Goal: Task Accomplishment & Management: Manage account settings

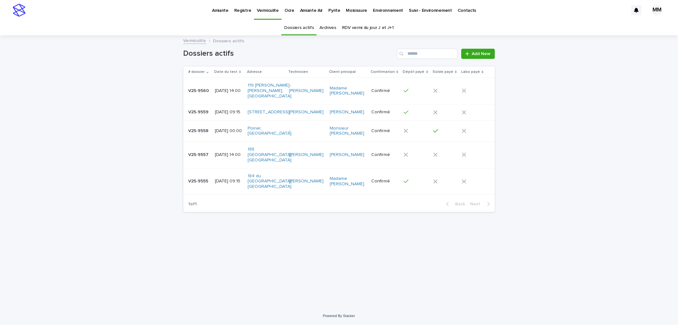
click at [330, 11] on p "Pyrite" at bounding box center [334, 6] width 12 height 13
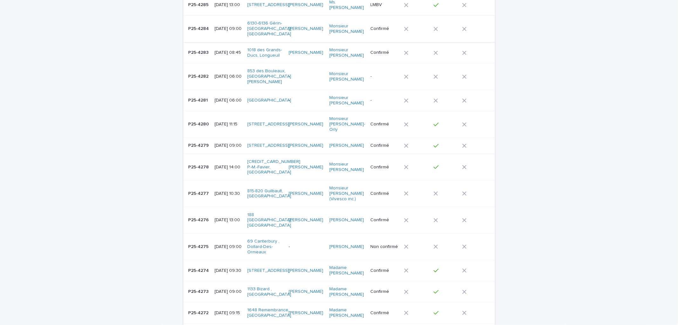
scroll to position [106, 0]
click at [196, 139] on div "P25-4279 P25-4279" at bounding box center [199, 144] width 21 height 10
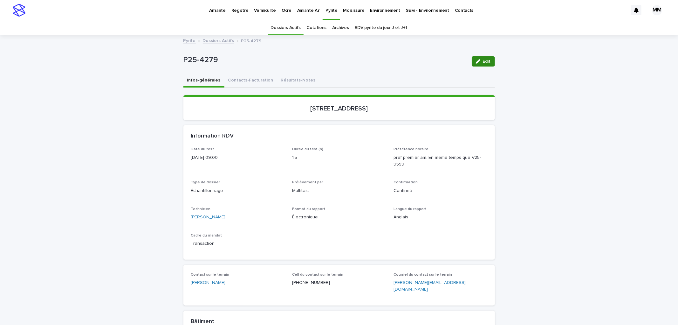
click at [477, 58] on button "Edit" at bounding box center [483, 61] width 23 height 10
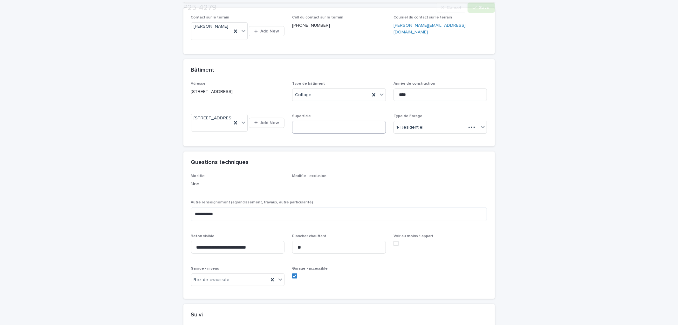
scroll to position [282, 0]
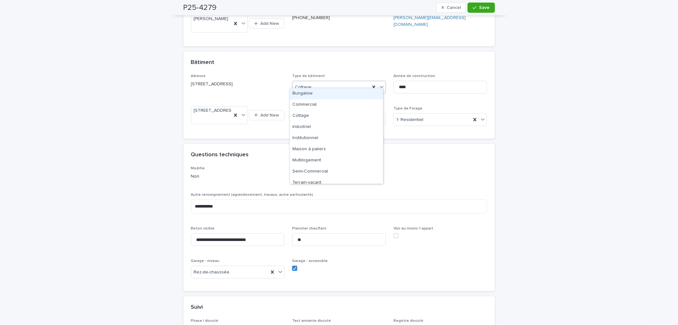
click at [335, 82] on div "Cottage" at bounding box center [331, 87] width 78 height 10
drag, startPoint x: 332, startPoint y: 143, endPoint x: 373, endPoint y: 100, distance: 59.8
click at [332, 147] on div "Maison à paliers" at bounding box center [336, 149] width 93 height 11
click at [476, 4] on button "Save" at bounding box center [481, 8] width 27 height 10
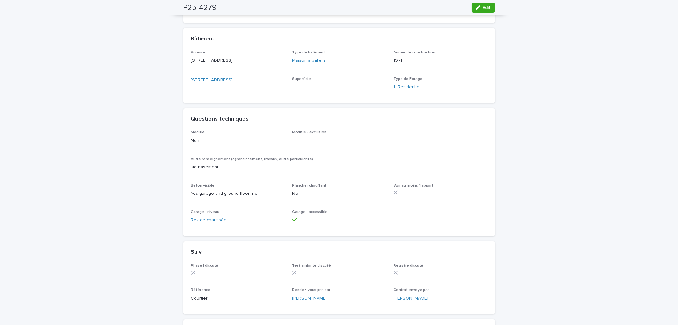
scroll to position [247, 0]
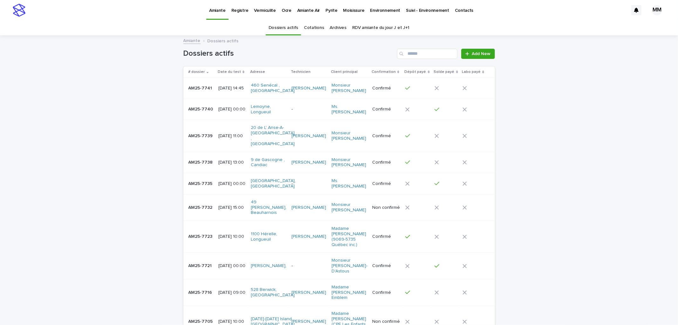
click at [326, 12] on p "Pyrite" at bounding box center [332, 6] width 12 height 13
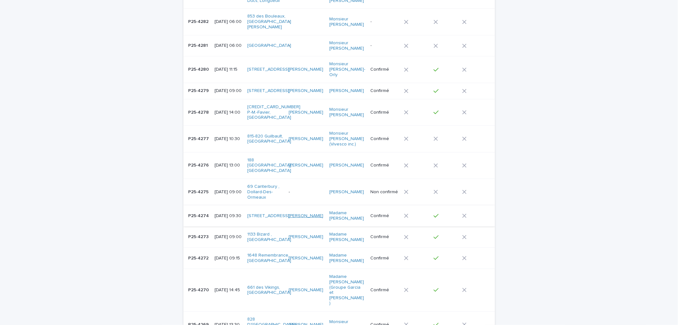
scroll to position [176, 0]
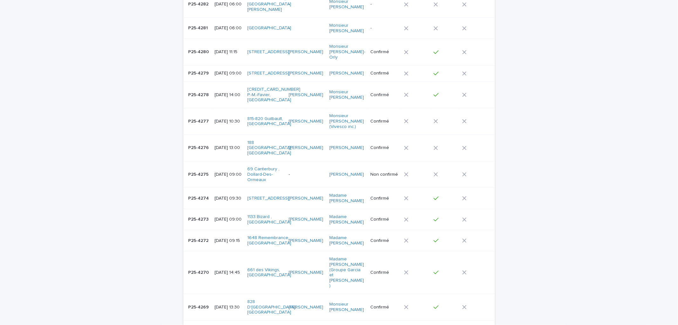
click at [309, 172] on p "-" at bounding box center [306, 174] width 35 height 5
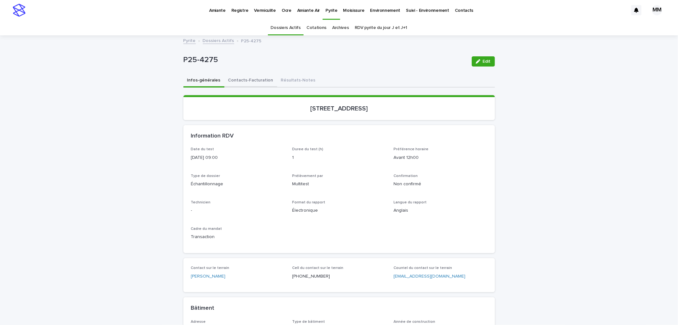
click at [258, 79] on button "Contacts-Facturation" at bounding box center [250, 80] width 53 height 13
